Goal: Task Accomplishment & Management: Complete application form

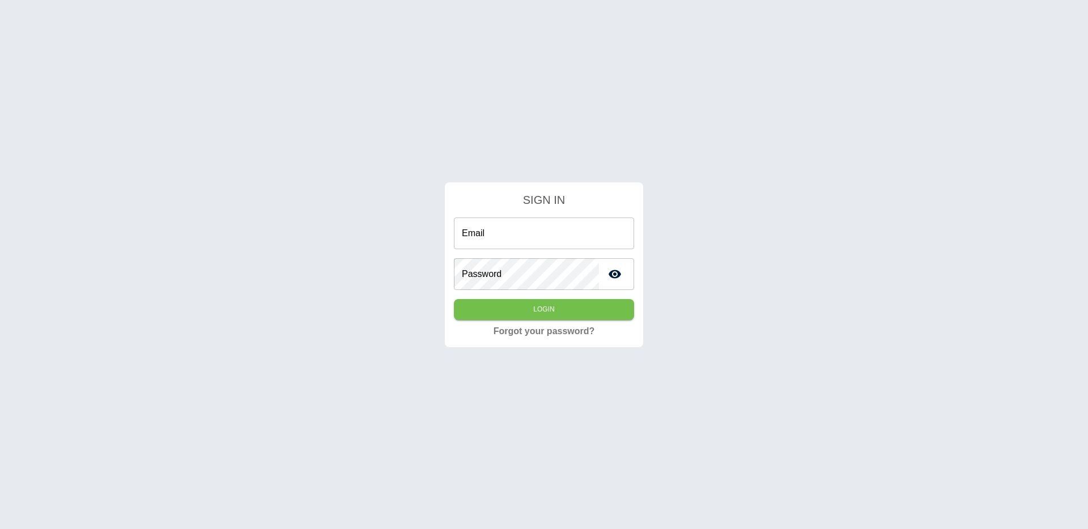
click at [507, 232] on input "Email" at bounding box center [544, 234] width 180 height 32
type input "**********"
click at [511, 307] on button "Login" at bounding box center [544, 309] width 180 height 21
